Goal: Information Seeking & Learning: Check status

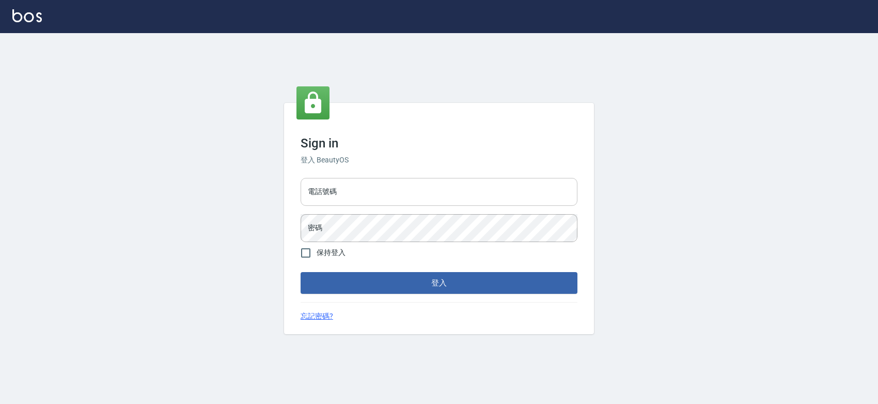
click at [455, 182] on input "電話號碼" at bounding box center [439, 192] width 277 height 28
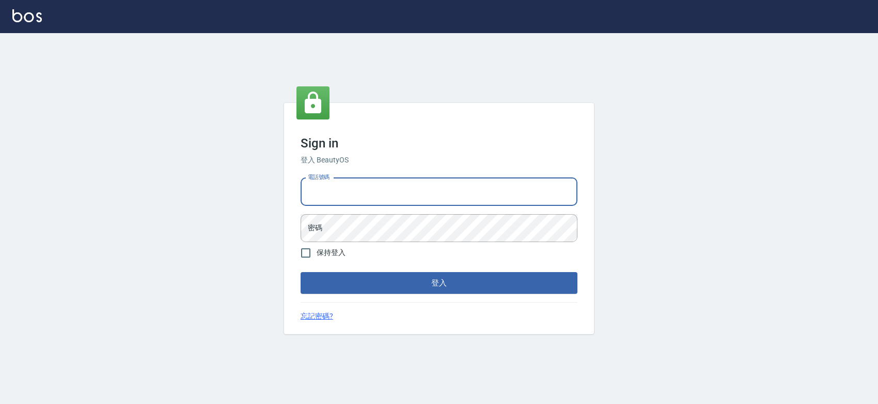
click at [455, 182] on input "電話號碼" at bounding box center [439, 192] width 277 height 28
click at [393, 187] on input "0963001110" at bounding box center [439, 192] width 277 height 28
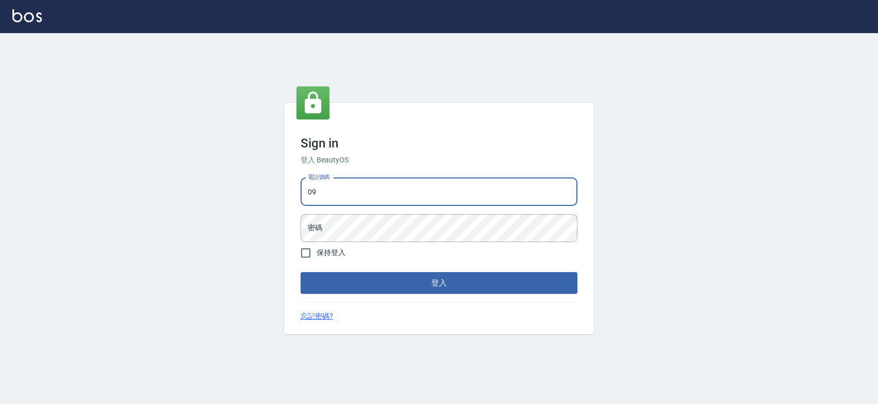
type input "0931261253"
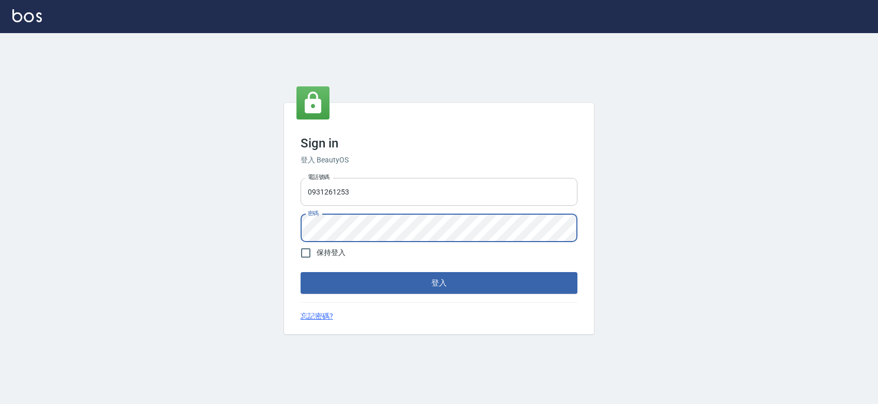
click at [301, 272] on button "登入" at bounding box center [439, 283] width 277 height 22
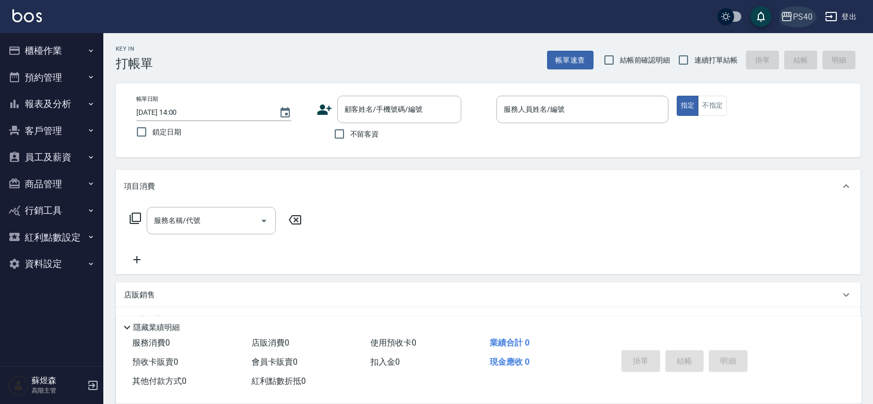
click at [788, 17] on icon "button" at bounding box center [787, 16] width 10 height 9
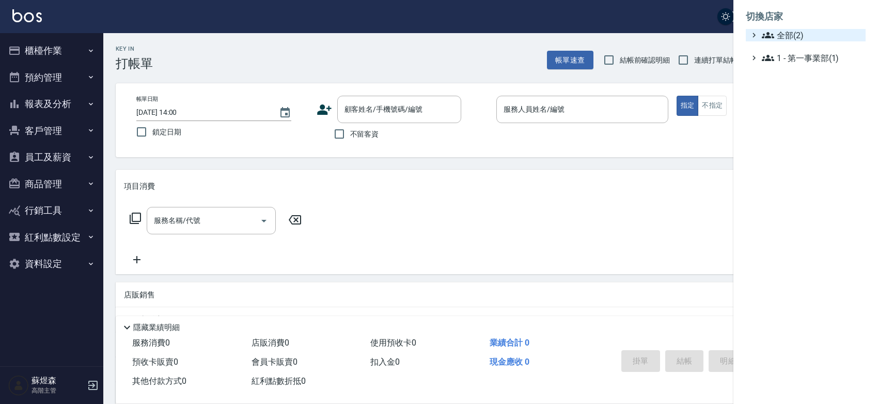
click at [808, 32] on span "全部(2)" at bounding box center [812, 35] width 100 height 12
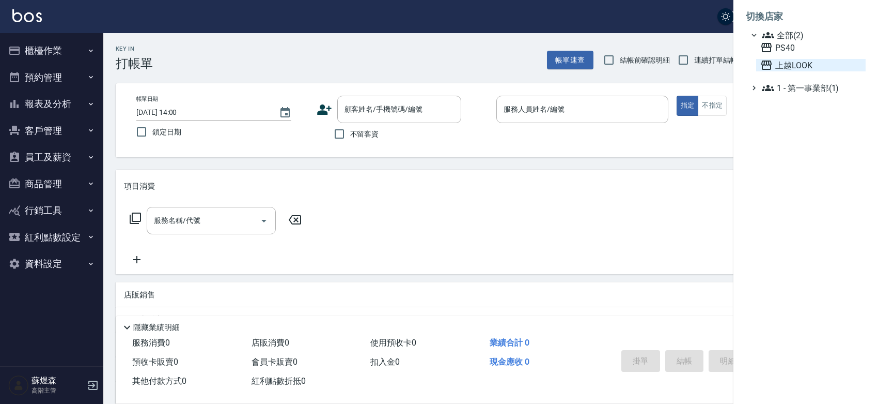
click at [792, 71] on span "上越LOOK" at bounding box center [811, 65] width 101 height 12
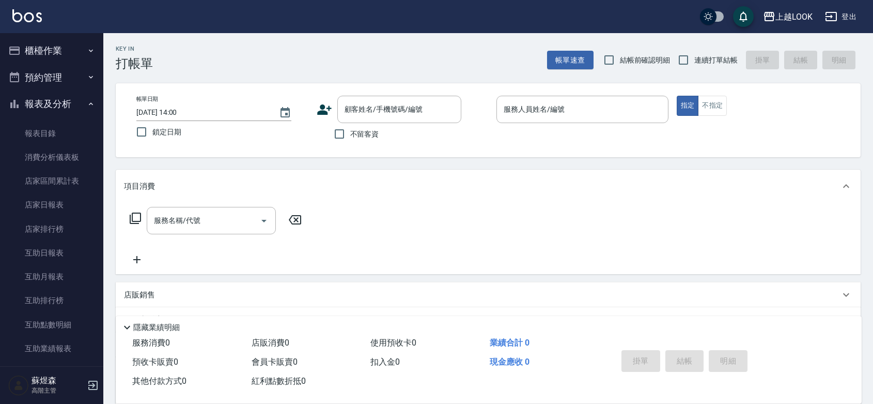
click at [65, 161] on link "消費分析儀表板" at bounding box center [51, 157] width 95 height 24
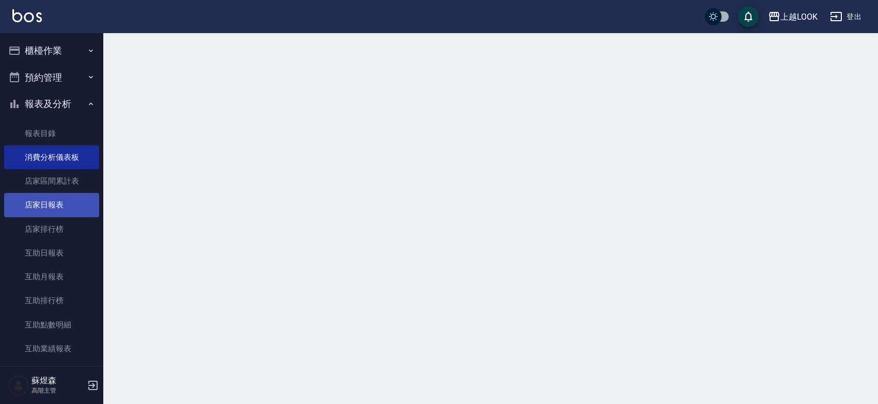
click at [48, 200] on link "店家日報表" at bounding box center [51, 205] width 95 height 24
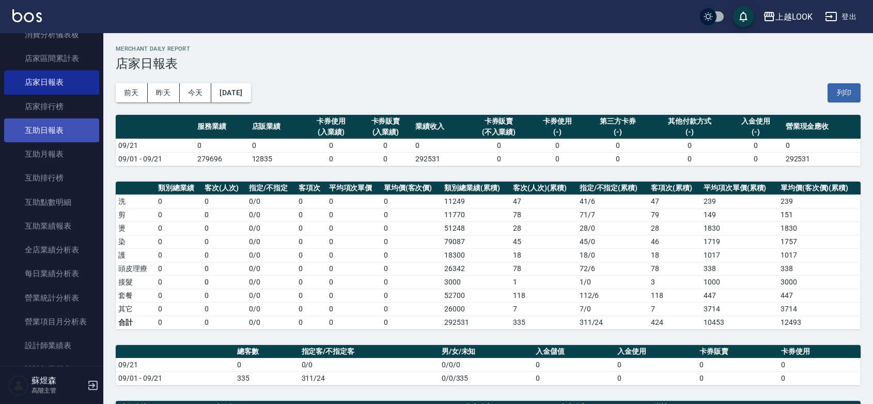
scroll to position [150, 0]
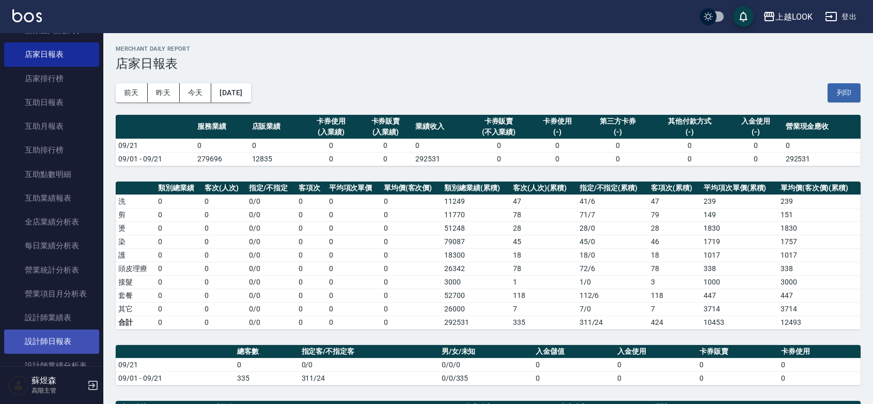
click at [55, 337] on link "設計師日報表" at bounding box center [51, 341] width 95 height 24
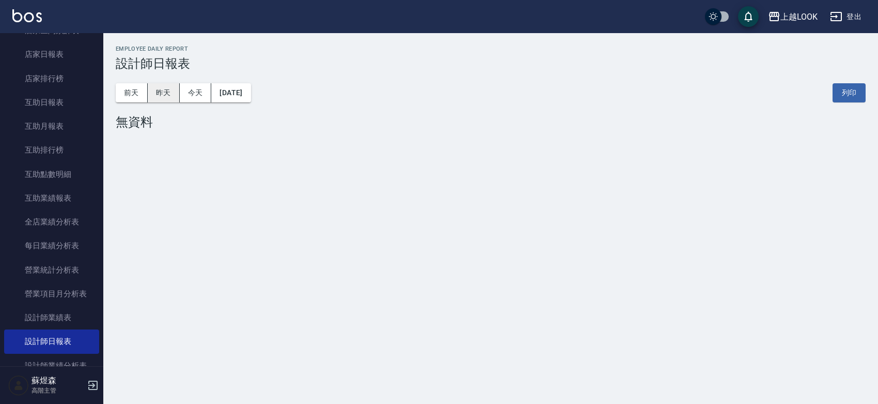
click at [157, 88] on button "昨天" at bounding box center [164, 92] width 32 height 19
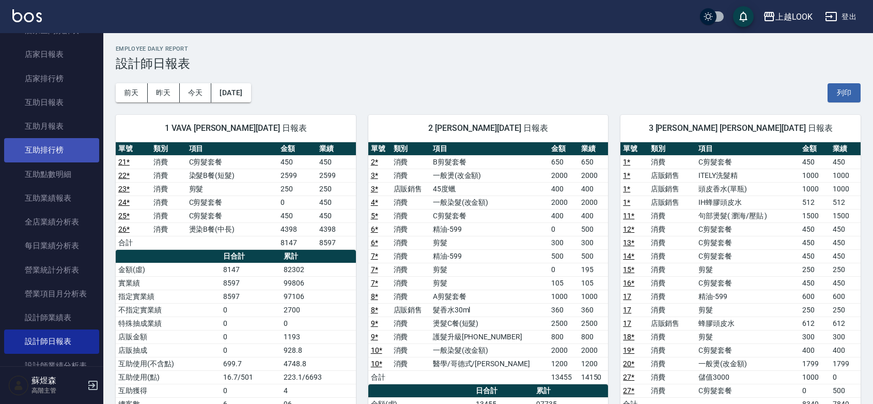
click at [67, 156] on link "互助排行榜" at bounding box center [51, 150] width 95 height 24
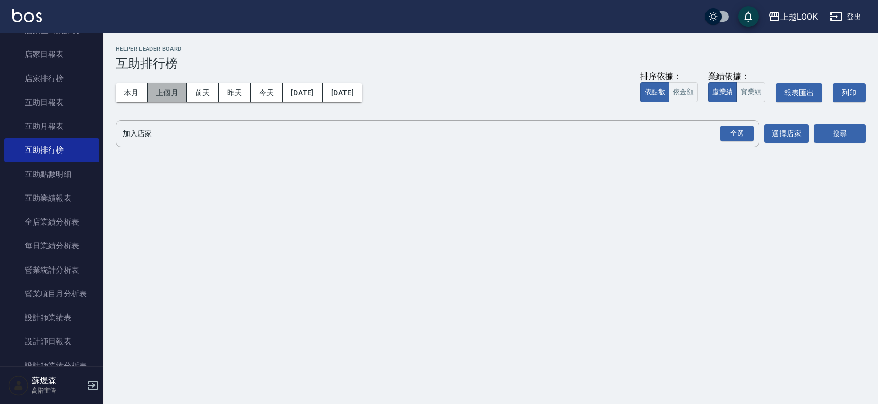
click at [171, 96] on button "上個月" at bounding box center [167, 92] width 39 height 19
click at [137, 93] on button "本月" at bounding box center [132, 92] width 32 height 19
click at [758, 97] on button "實業績" at bounding box center [751, 92] width 29 height 20
click at [746, 132] on div "全選" at bounding box center [737, 134] width 33 height 16
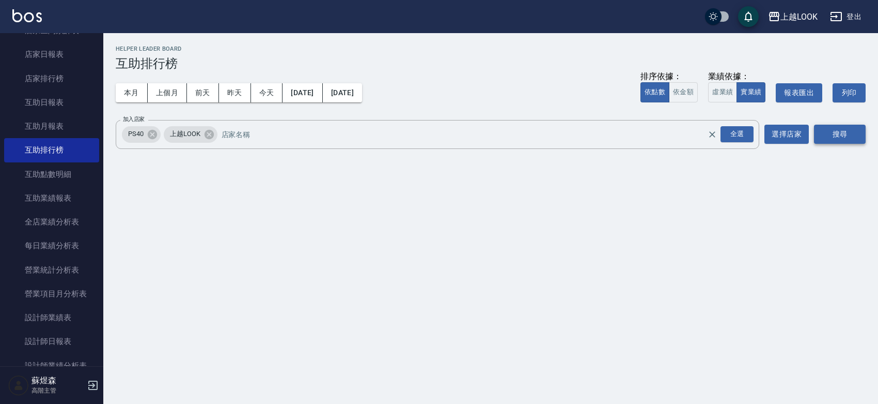
click at [836, 135] on button "搜尋" at bounding box center [840, 134] width 52 height 19
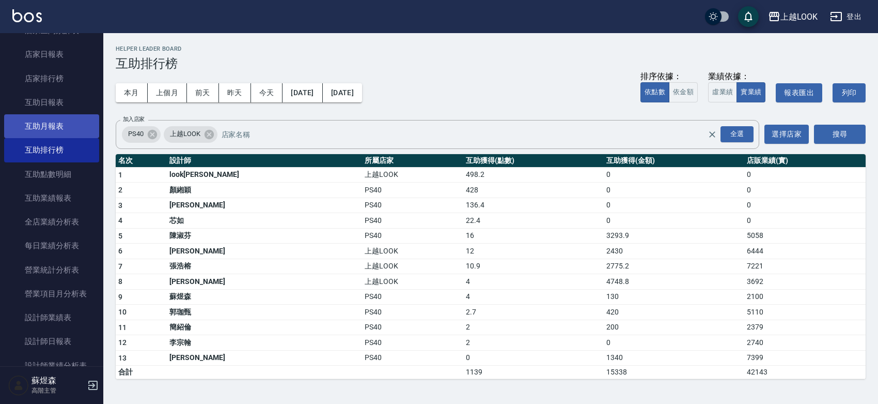
click at [57, 128] on link "互助月報表" at bounding box center [51, 126] width 95 height 24
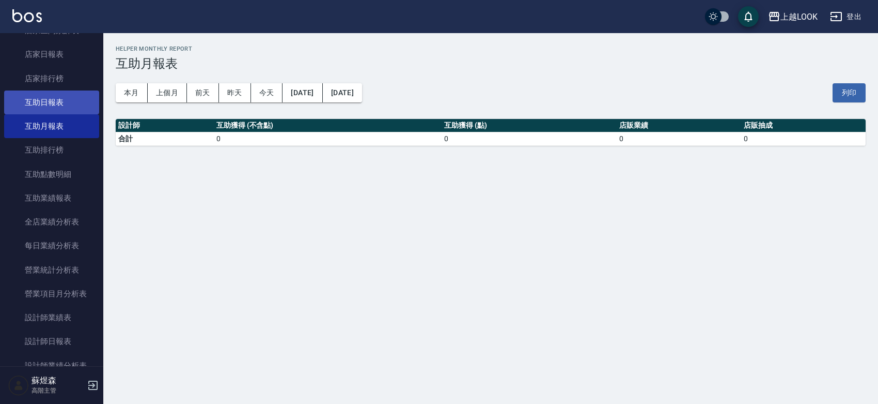
click at [61, 102] on link "互助日報表" at bounding box center [51, 102] width 95 height 24
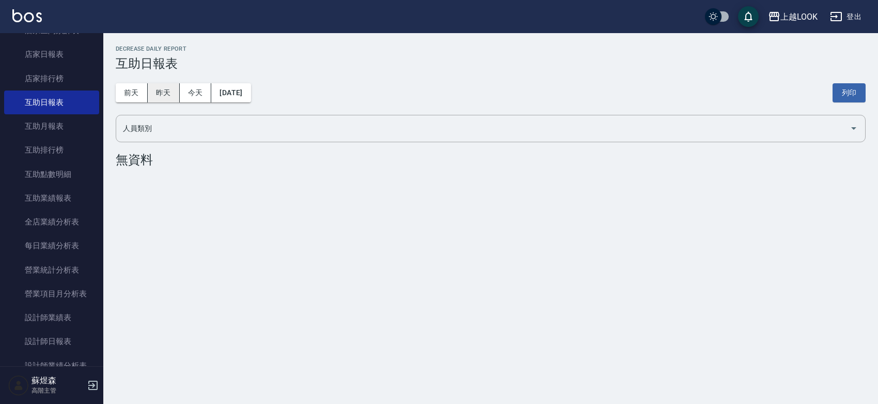
click at [161, 101] on button "昨天" at bounding box center [164, 92] width 32 height 19
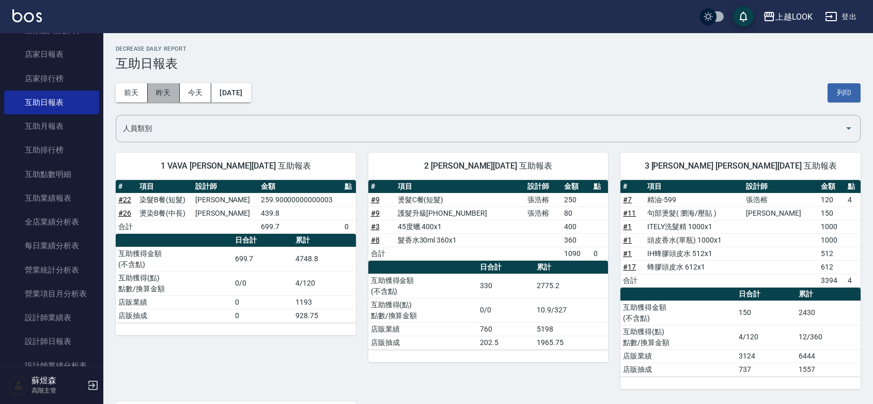
click at [171, 92] on button "昨天" at bounding box center [164, 92] width 32 height 19
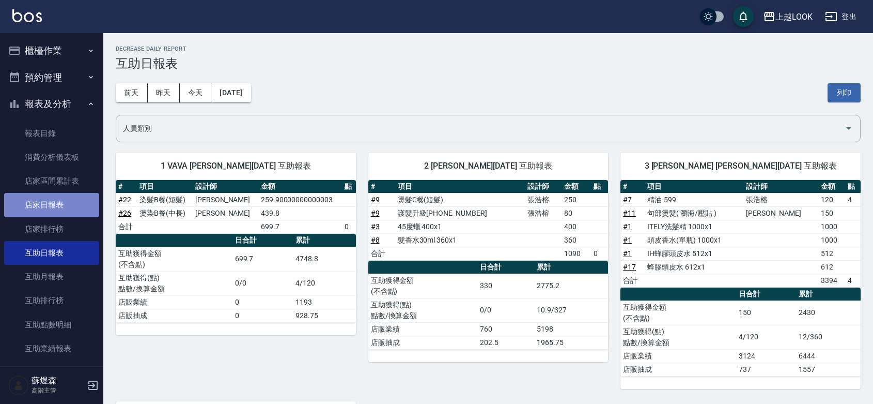
click at [66, 210] on link "店家日報表" at bounding box center [51, 205] width 95 height 24
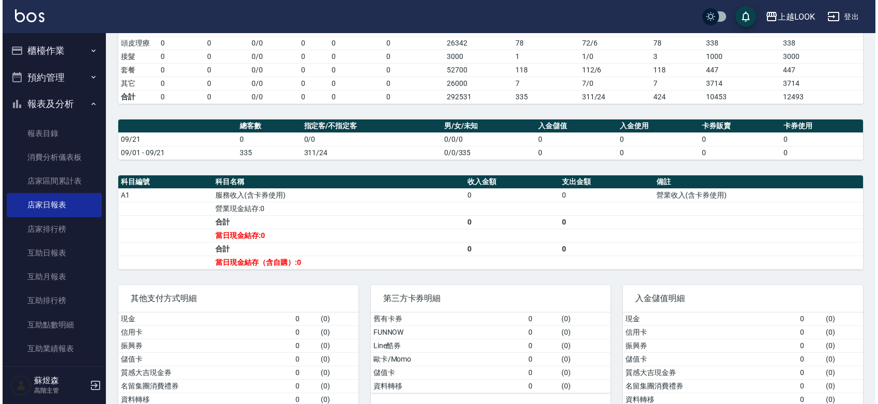
scroll to position [256, 0]
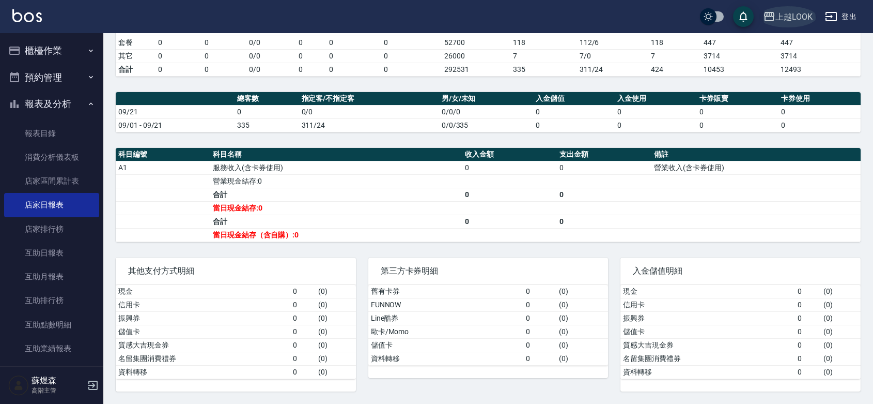
click at [804, 21] on div "上越LOOK" at bounding box center [794, 16] width 37 height 13
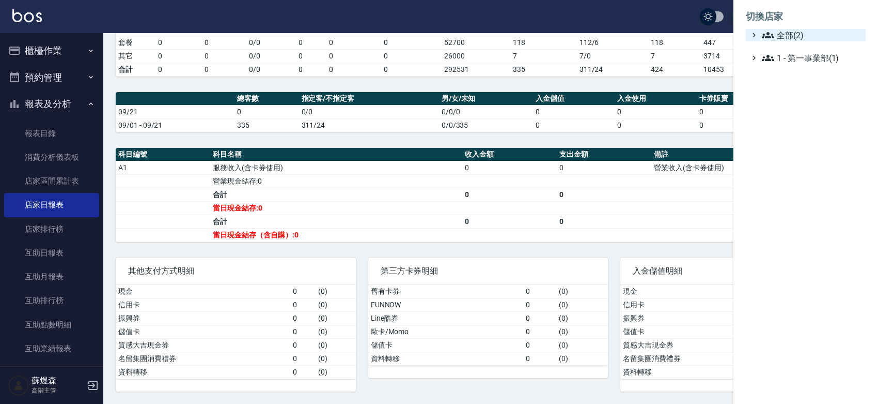
click at [799, 35] on span "全部(2)" at bounding box center [812, 35] width 100 height 12
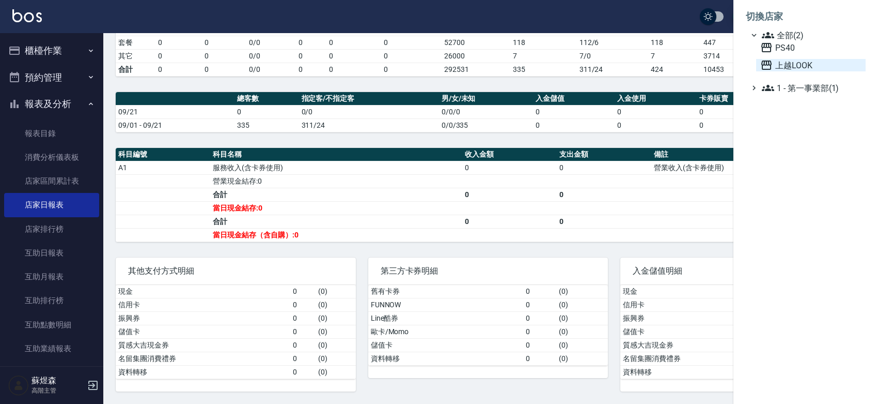
click at [792, 68] on span "上越LOOK" at bounding box center [811, 65] width 101 height 12
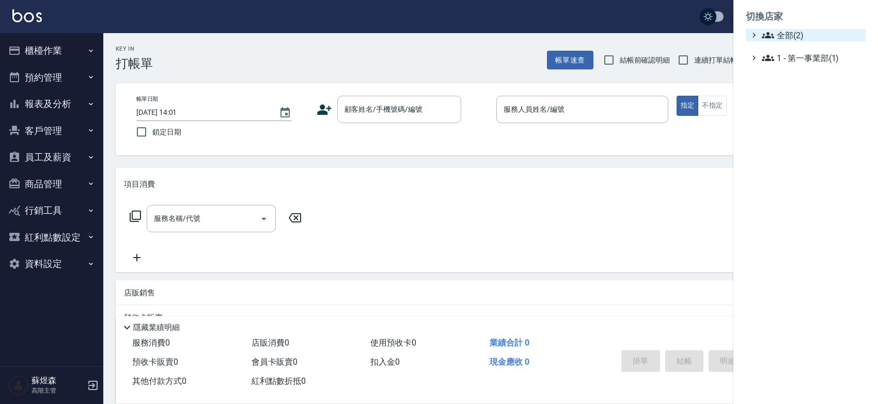
click at [788, 36] on span "全部(2)" at bounding box center [812, 35] width 100 height 12
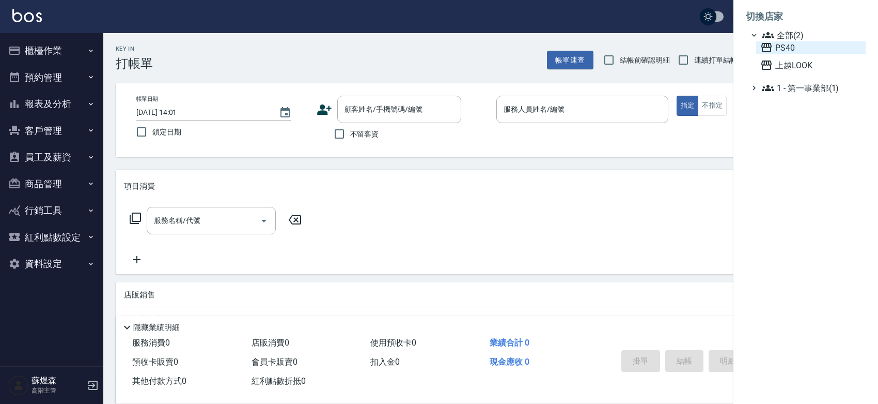
click at [792, 52] on span "PS40" at bounding box center [811, 47] width 101 height 12
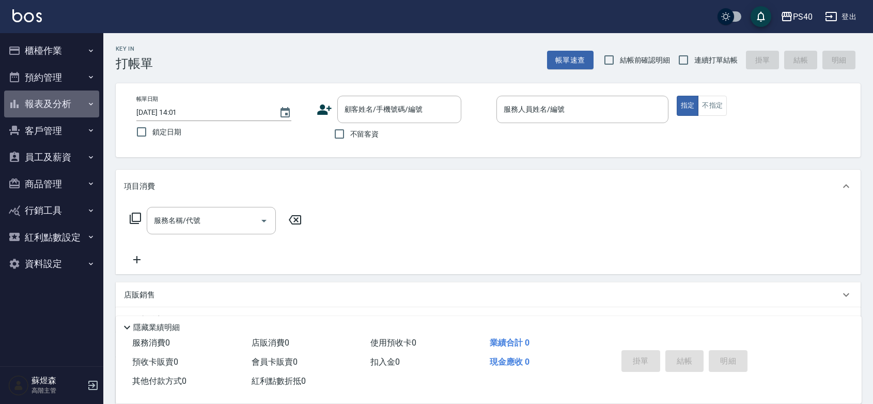
click at [48, 97] on button "報表及分析" at bounding box center [51, 103] width 95 height 27
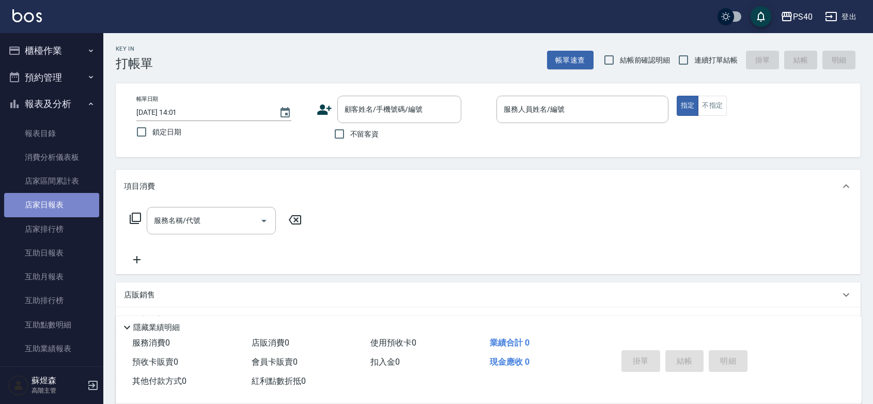
click at [54, 210] on link "店家日報表" at bounding box center [51, 205] width 95 height 24
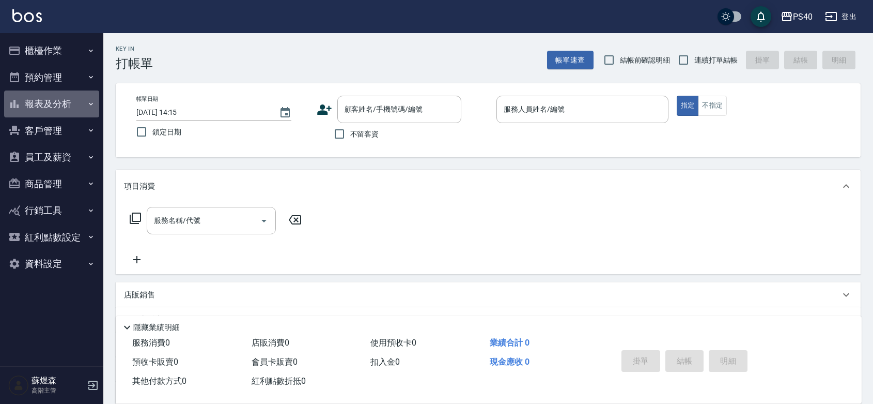
click at [38, 100] on button "報表及分析" at bounding box center [51, 103] width 95 height 27
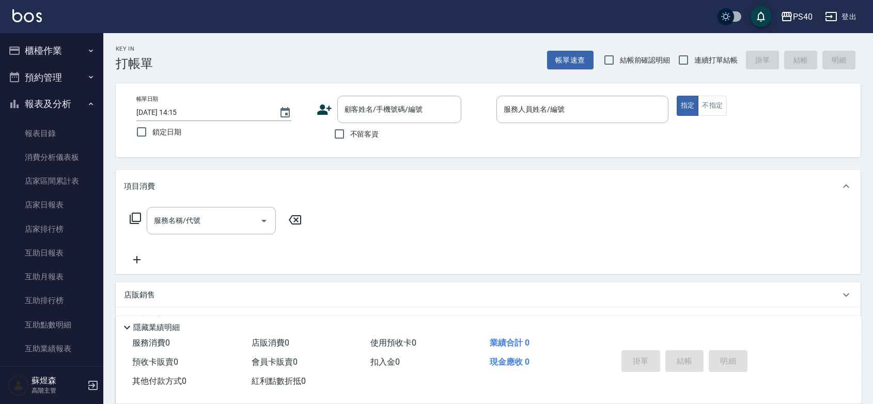
scroll to position [150, 0]
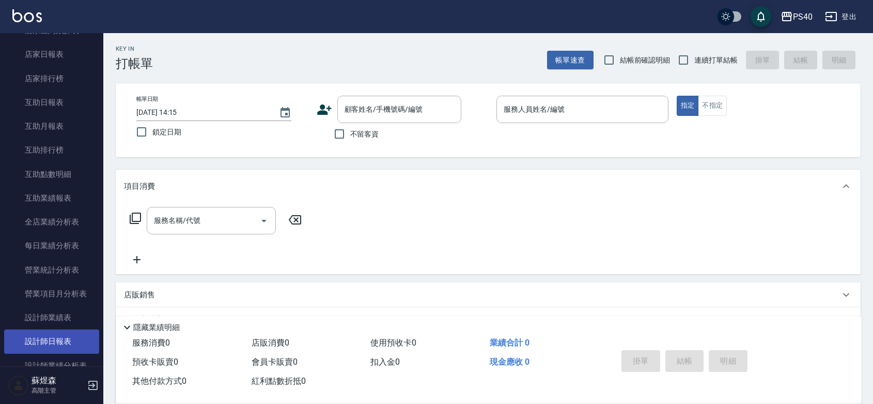
click at [48, 337] on link "設計師日報表" at bounding box center [51, 341] width 95 height 24
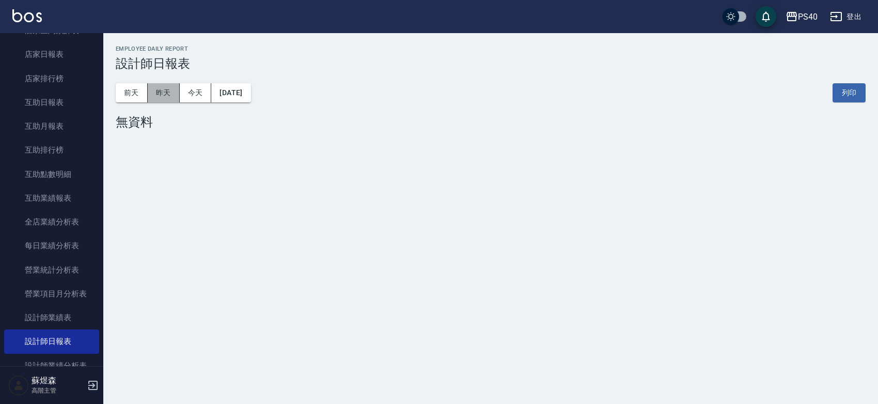
click at [150, 88] on button "昨天" at bounding box center [164, 92] width 32 height 19
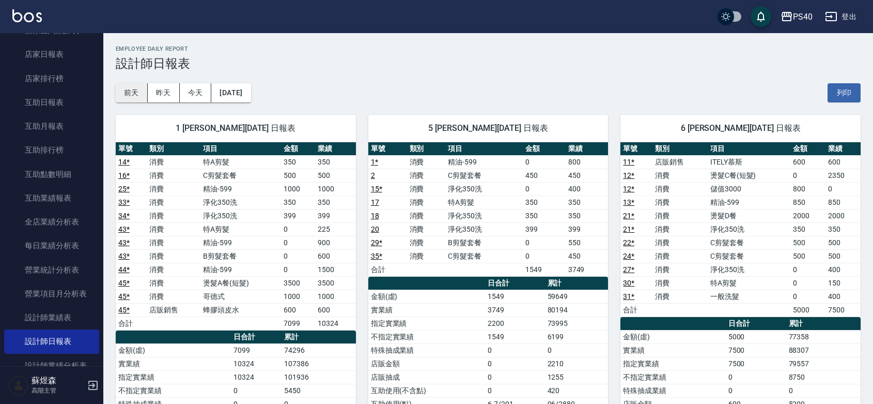
click at [138, 90] on button "前天" at bounding box center [132, 92] width 32 height 19
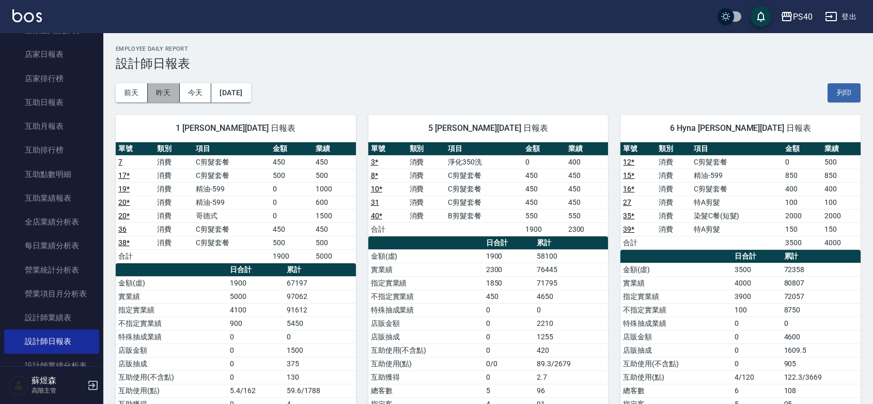
click at [159, 91] on button "昨天" at bounding box center [164, 92] width 32 height 19
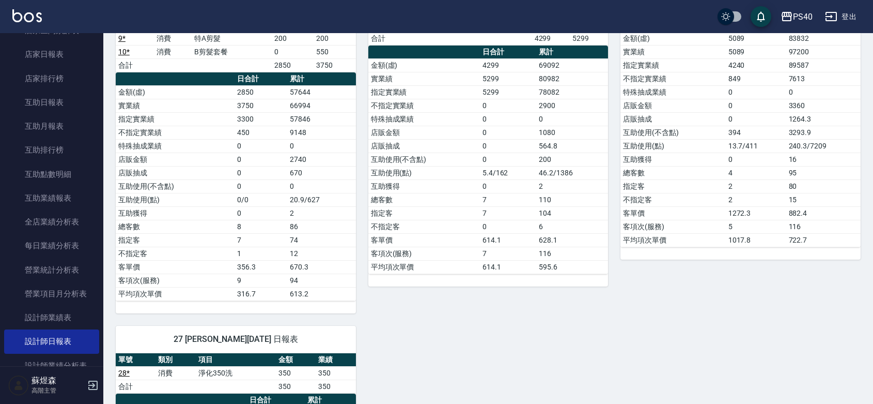
scroll to position [753, 0]
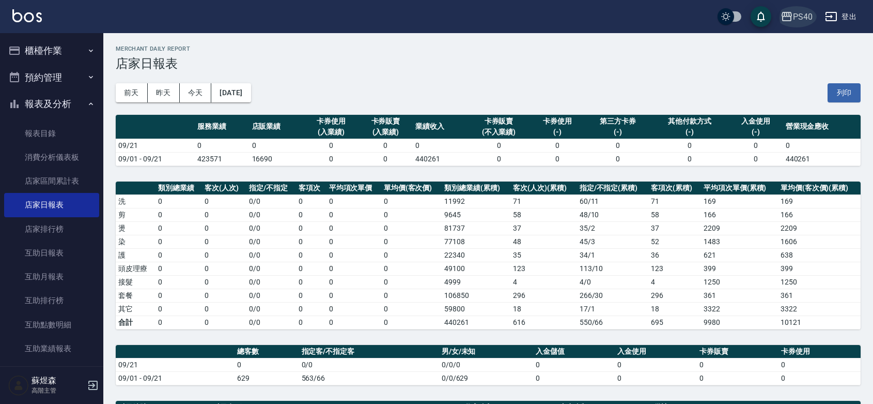
click at [804, 12] on div "PS40" at bounding box center [803, 16] width 20 height 13
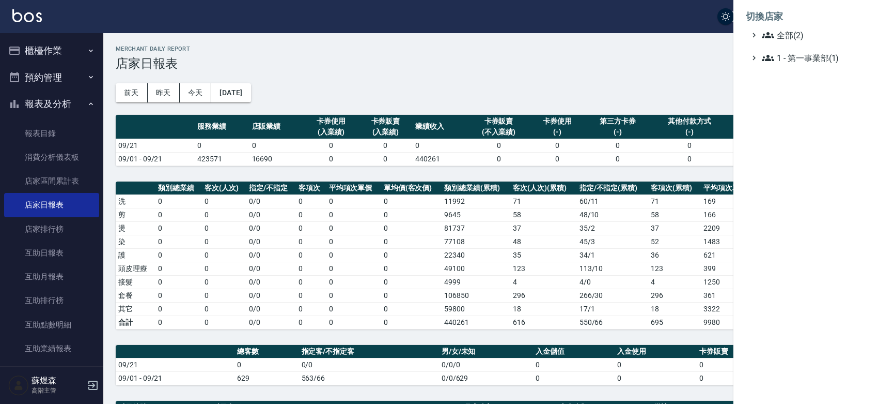
drag, startPoint x: 611, startPoint y: 70, endPoint x: 424, endPoint y: 13, distance: 195.5
click at [605, 70] on div at bounding box center [439, 202] width 878 height 404
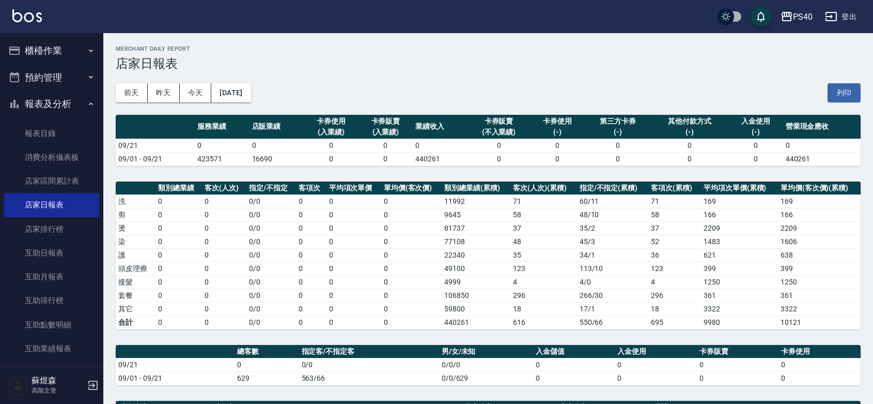
click at [850, 16] on button "登出" at bounding box center [841, 16] width 40 height 19
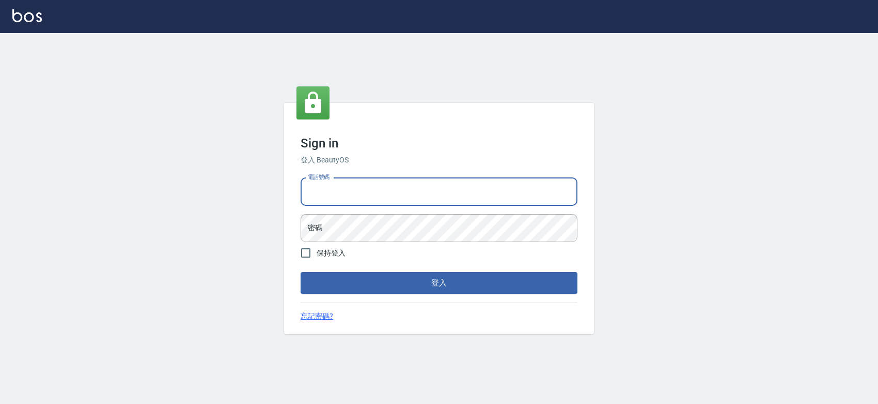
click at [429, 191] on input "電話號碼" at bounding box center [439, 192] width 277 height 28
type input "0427061917"
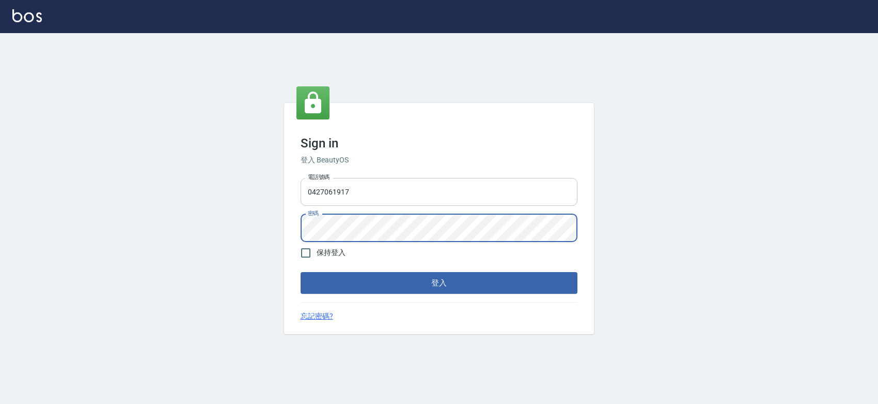
click at [301, 272] on button "登入" at bounding box center [439, 283] width 277 height 22
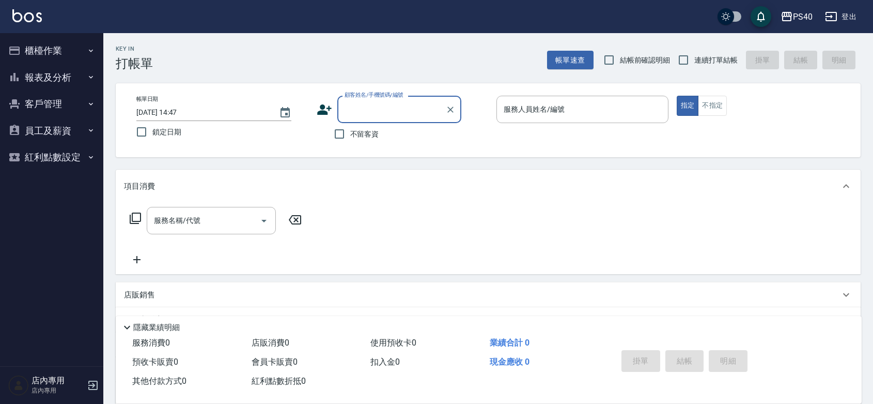
click at [21, 82] on icon "button" at bounding box center [14, 77] width 12 height 12
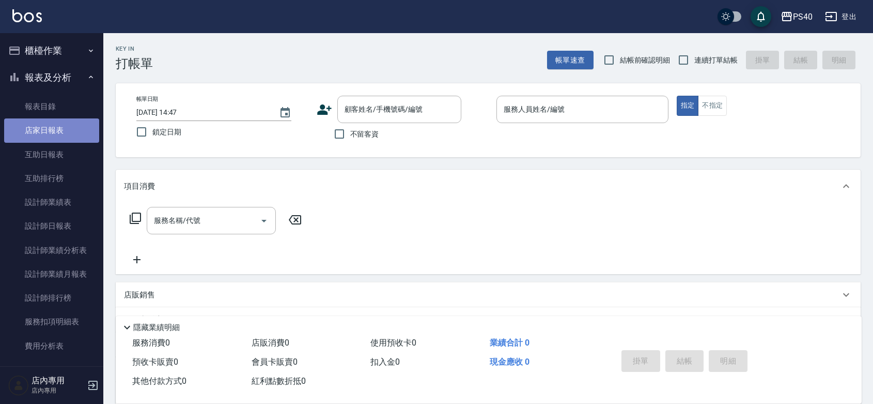
click at [54, 127] on link "店家日報表" at bounding box center [51, 130] width 95 height 24
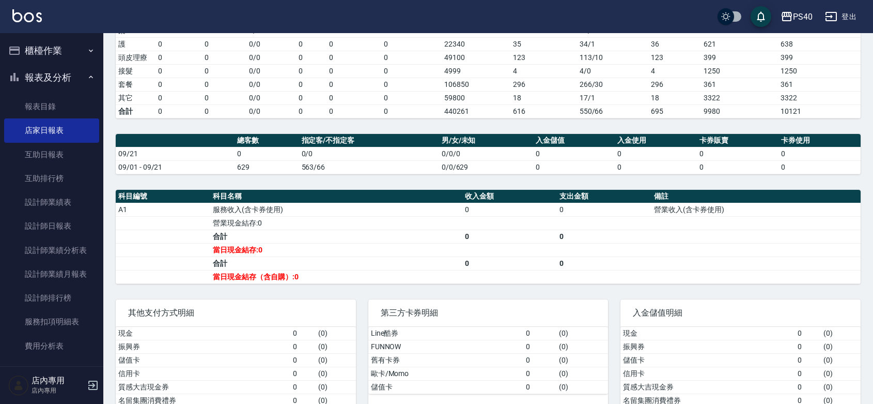
scroll to position [256, 0]
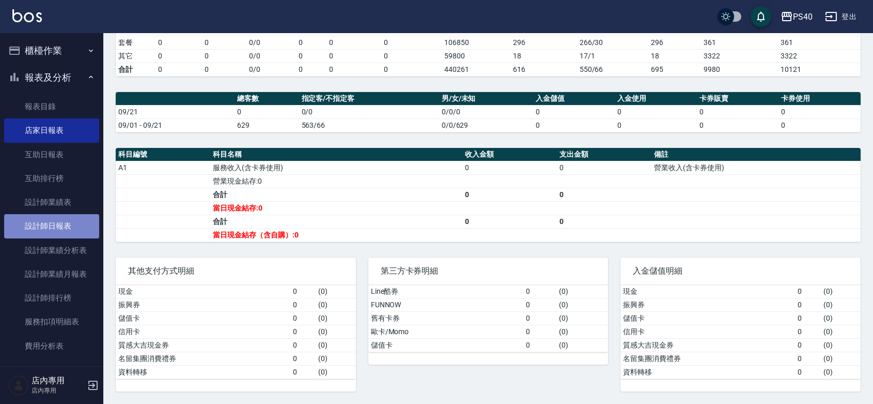
click at [66, 233] on link "設計師日報表" at bounding box center [51, 226] width 95 height 24
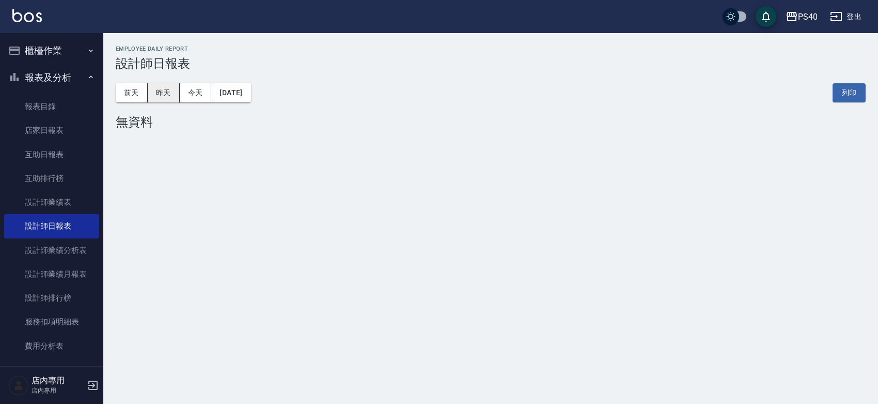
click at [159, 101] on button "昨天" at bounding box center [164, 92] width 32 height 19
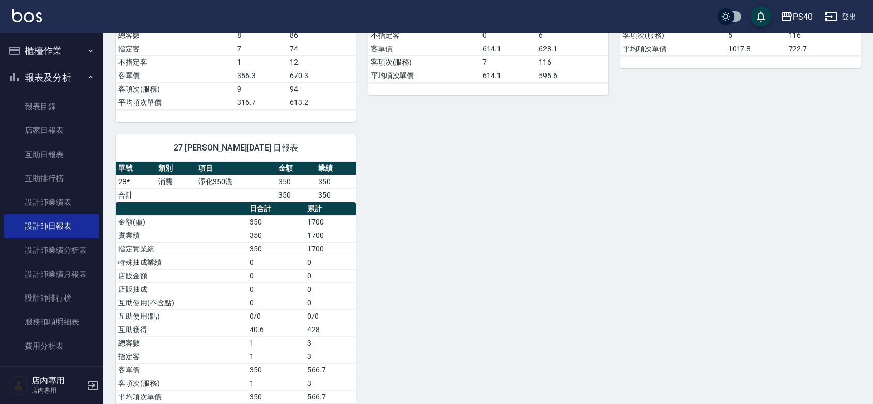
scroll to position [904, 0]
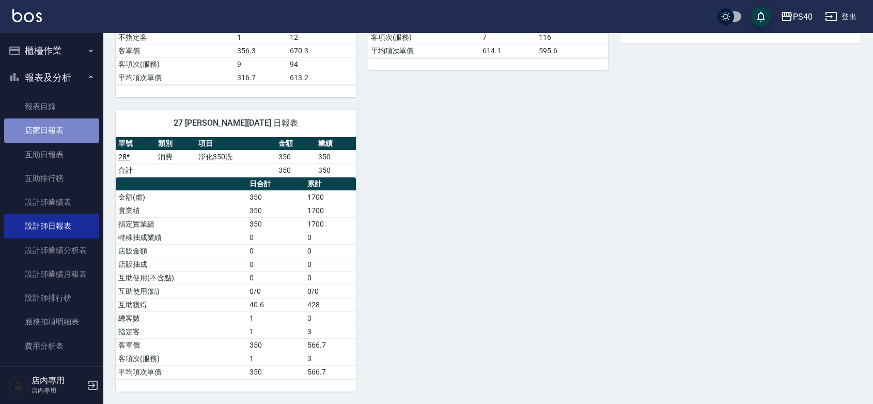
click at [58, 126] on link "店家日報表" at bounding box center [51, 130] width 95 height 24
